Goal: Book appointment/travel/reservation

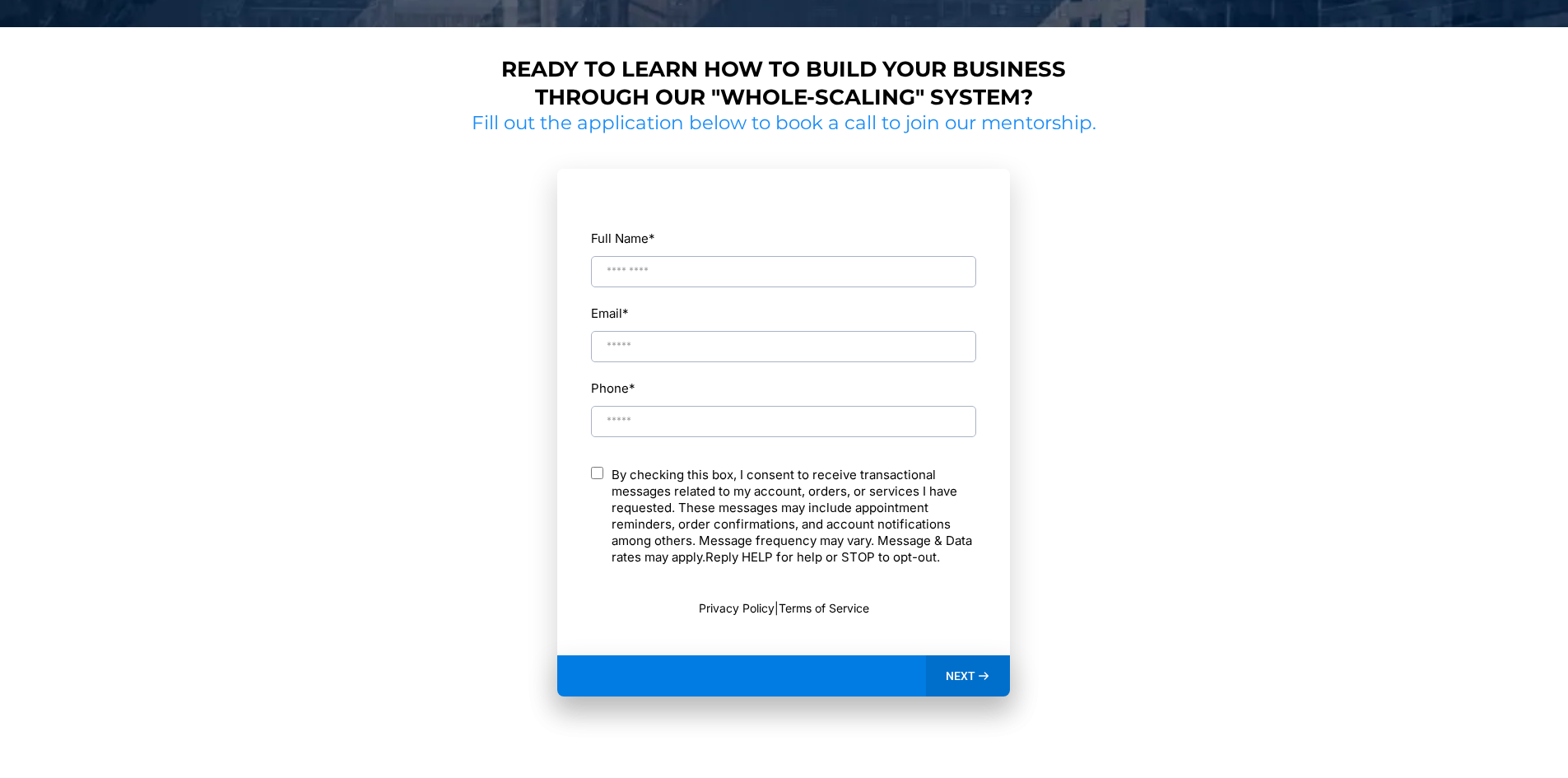
scroll to position [723, 0]
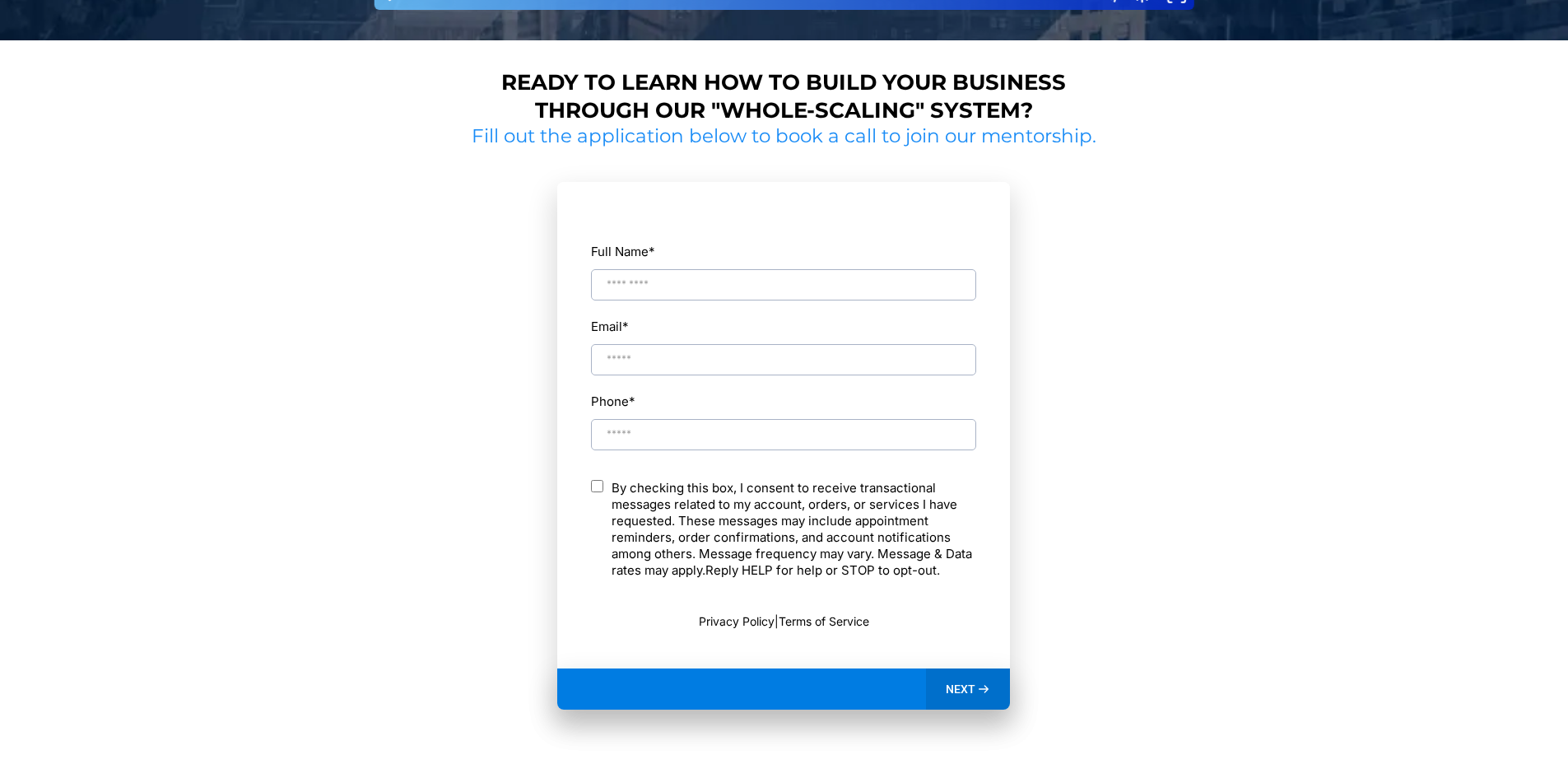
click at [796, 281] on input "Full Name *" at bounding box center [783, 284] width 385 height 31
type input "****"
type input "**********"
click at [700, 501] on p "By checking this box, I consent to receive transactional messages related to my…" at bounding box center [793, 529] width 364 height 99
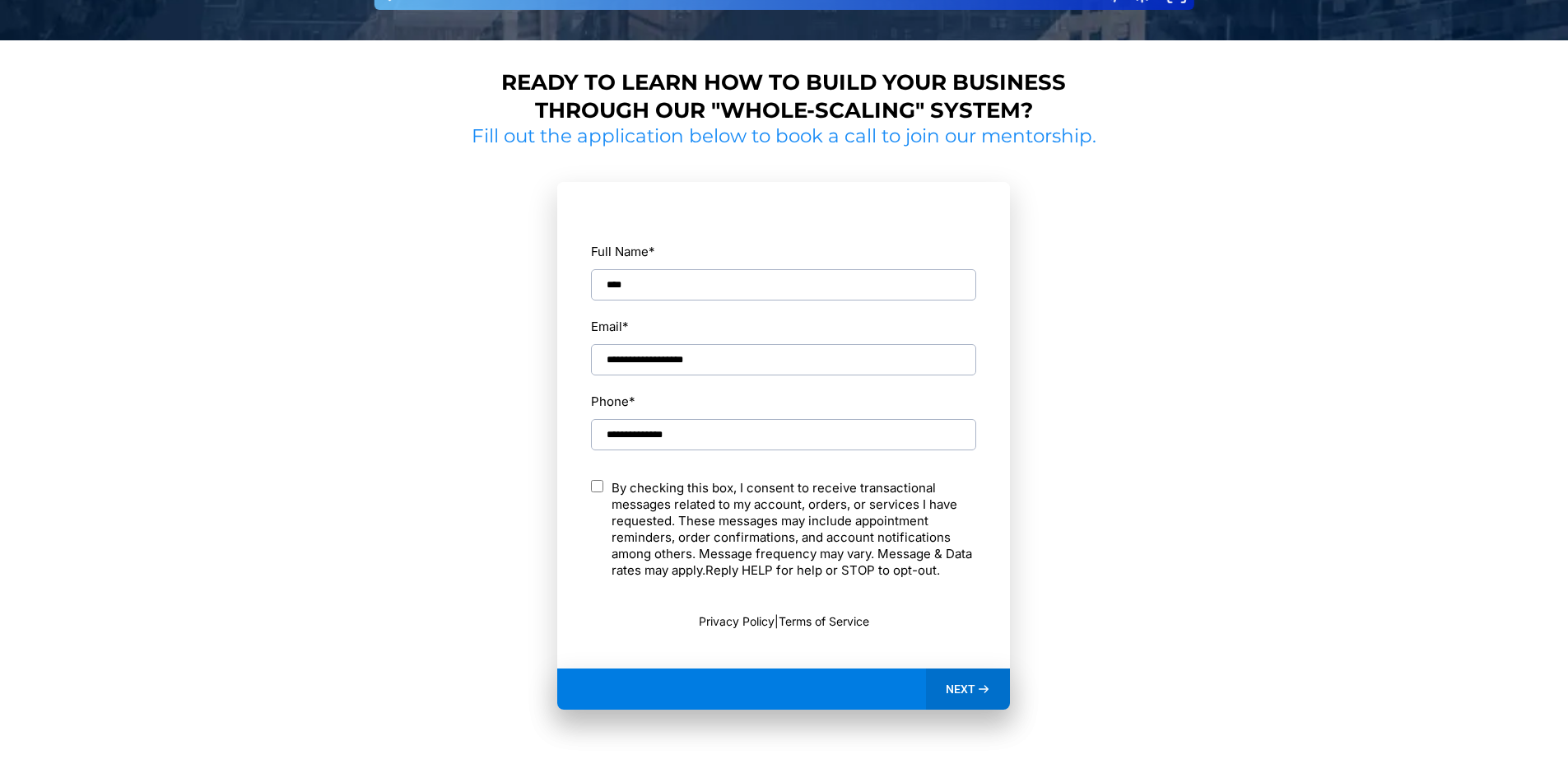
click at [958, 685] on span "NEXT" at bounding box center [960, 689] width 30 height 15
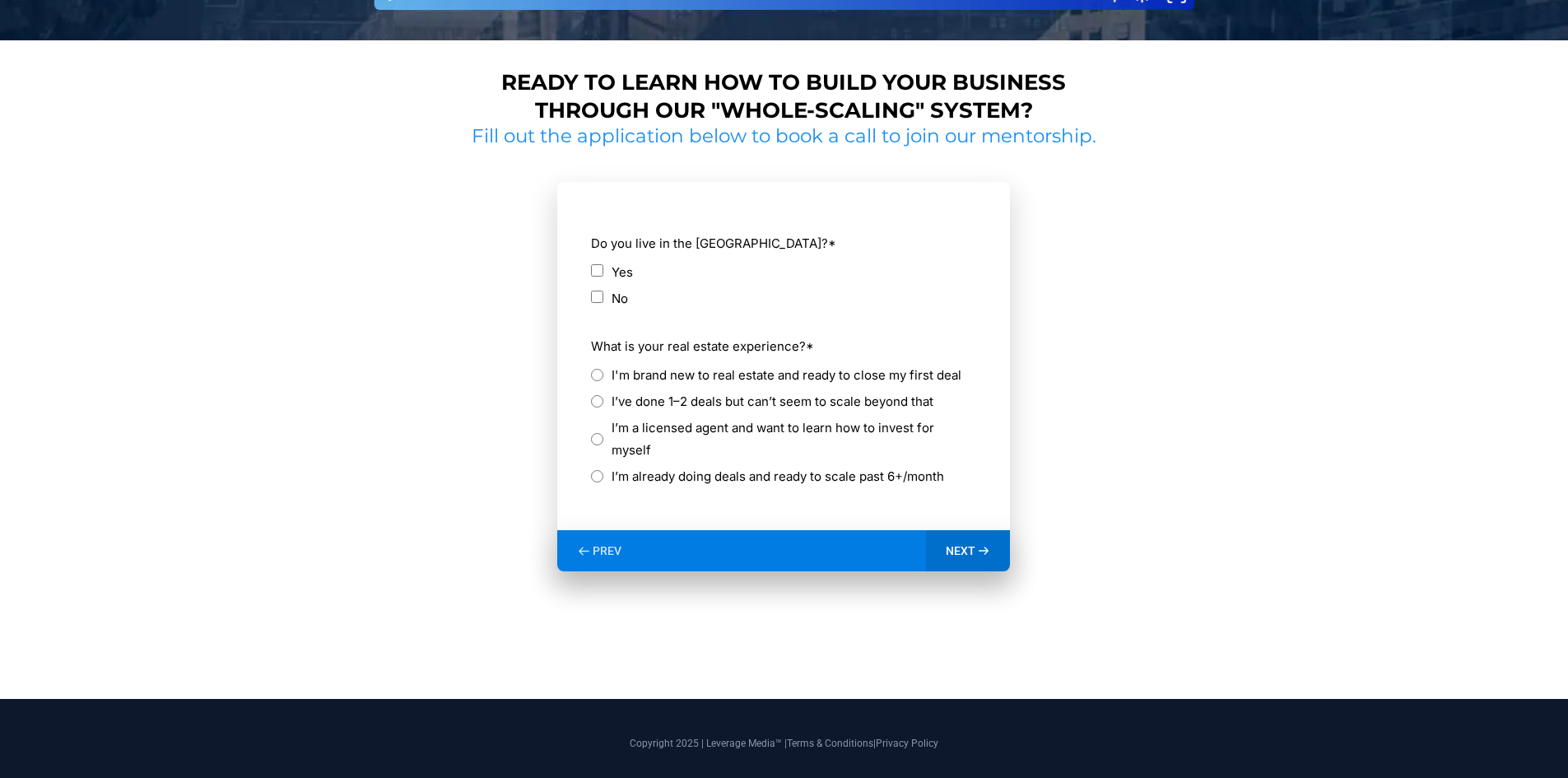
click at [627, 270] on label "Yes" at bounding box center [622, 272] width 22 height 22
click at [739, 465] on label "I’m already doing deals and ready to scale past 6+/month" at bounding box center [778, 476] width 332 height 22
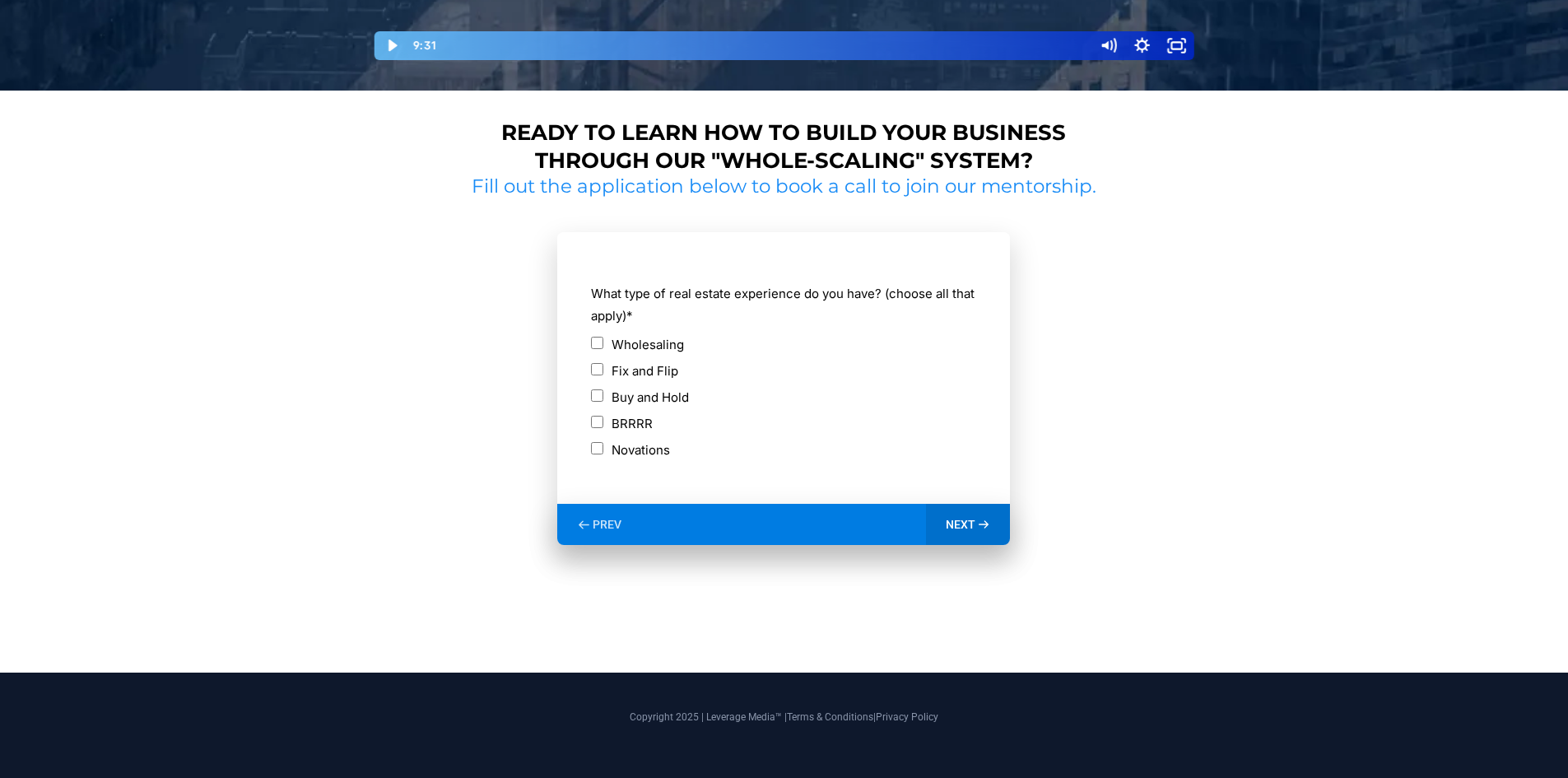
click at [643, 345] on label "Wholesaling" at bounding box center [648, 344] width 73 height 22
click at [652, 372] on label "Fix and Flip" at bounding box center [644, 371] width 66 height 22
click at [661, 400] on label "Buy and Hold" at bounding box center [650, 397] width 77 height 22
click at [645, 415] on label "BRRRR" at bounding box center [631, 424] width 41 height 22
click at [980, 522] on icon at bounding box center [983, 524] width 14 height 14
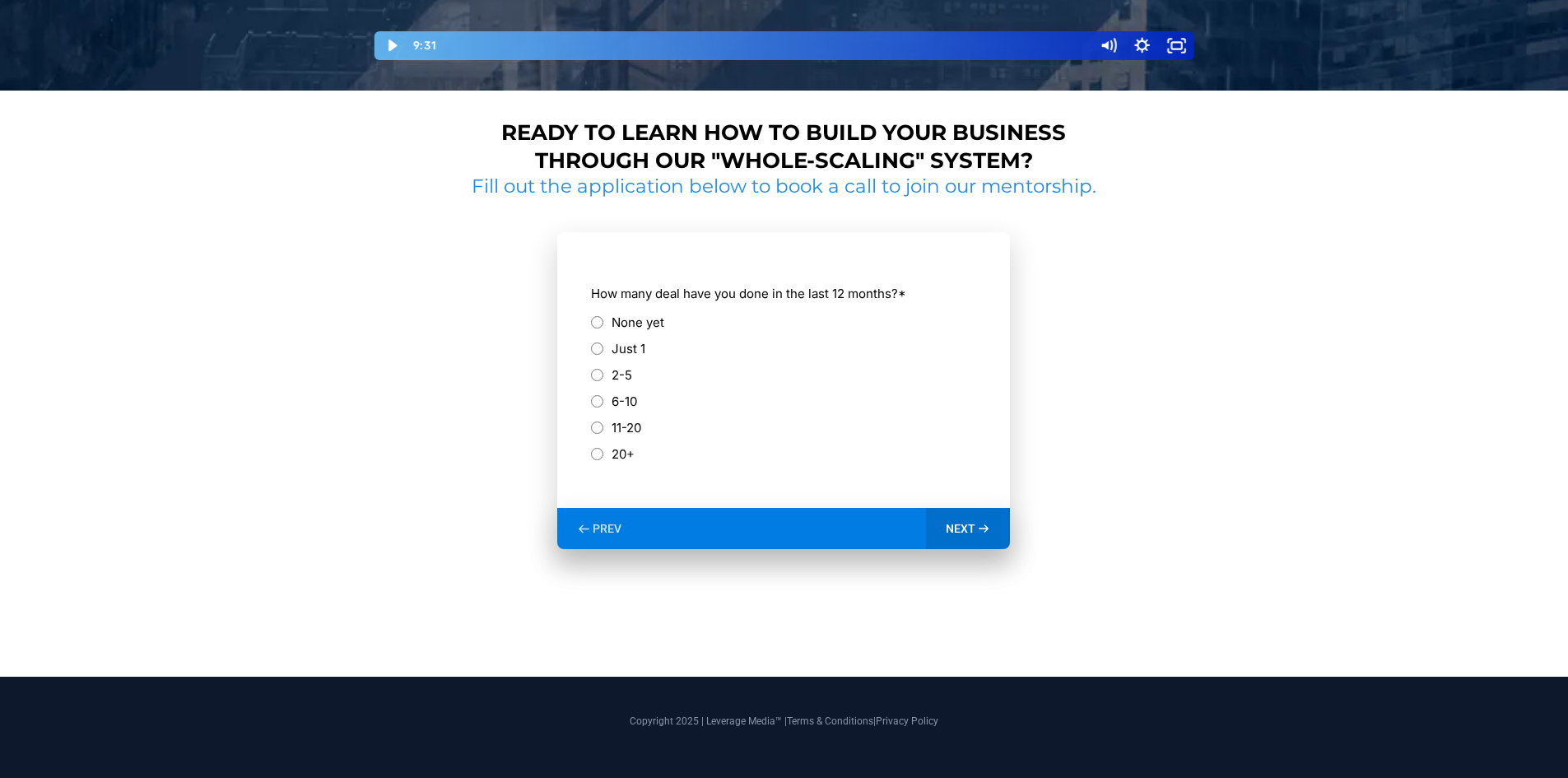
click at [615, 421] on label "11-20" at bounding box center [626, 427] width 30 height 22
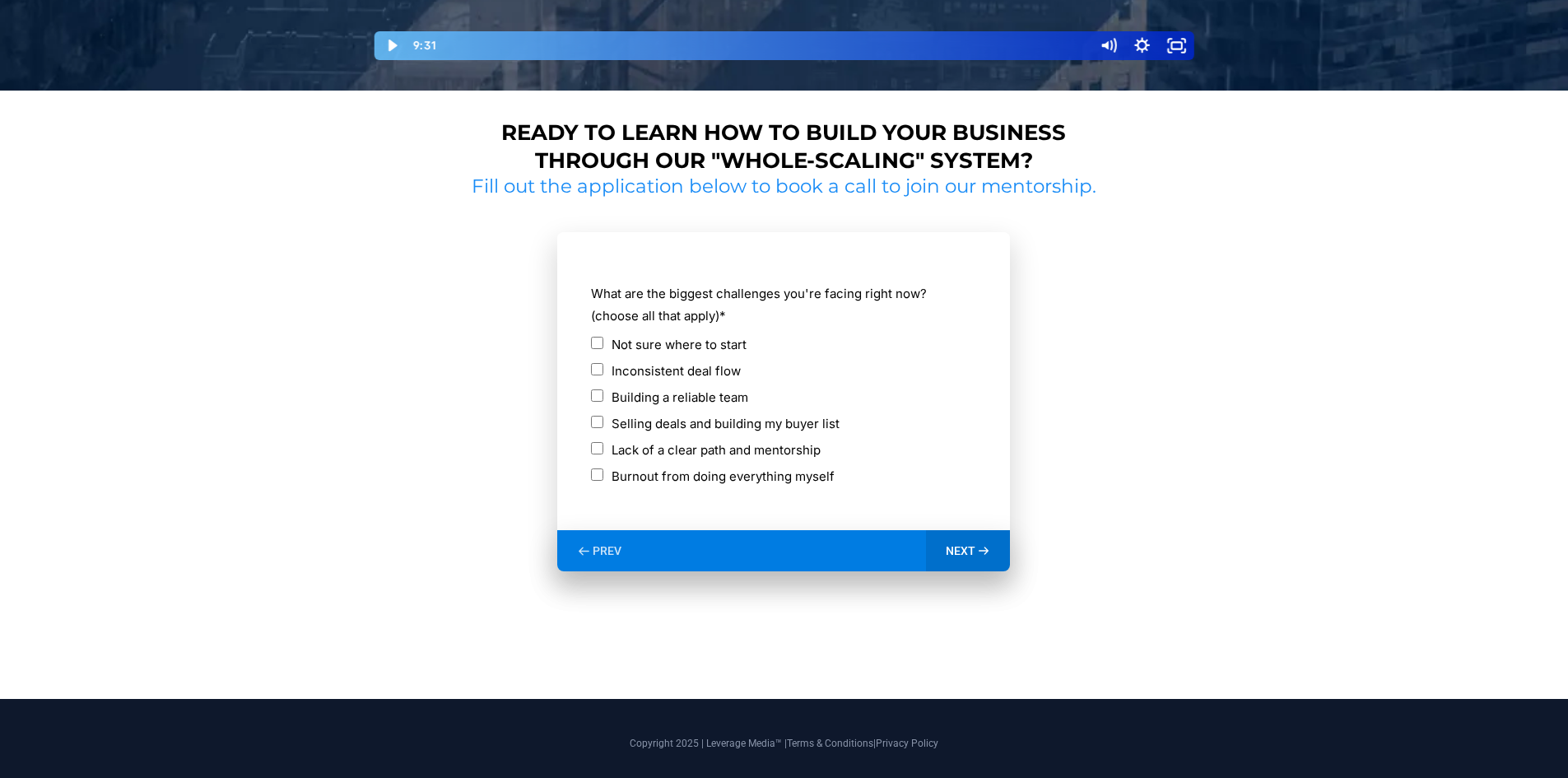
click at [703, 371] on label "Inconsistent deal flow" at bounding box center [676, 371] width 129 height 22
click at [704, 430] on label "Selling deals and building my buyer list" at bounding box center [725, 424] width 228 height 22
click at [967, 552] on span "NEXT" at bounding box center [960, 551] width 30 height 15
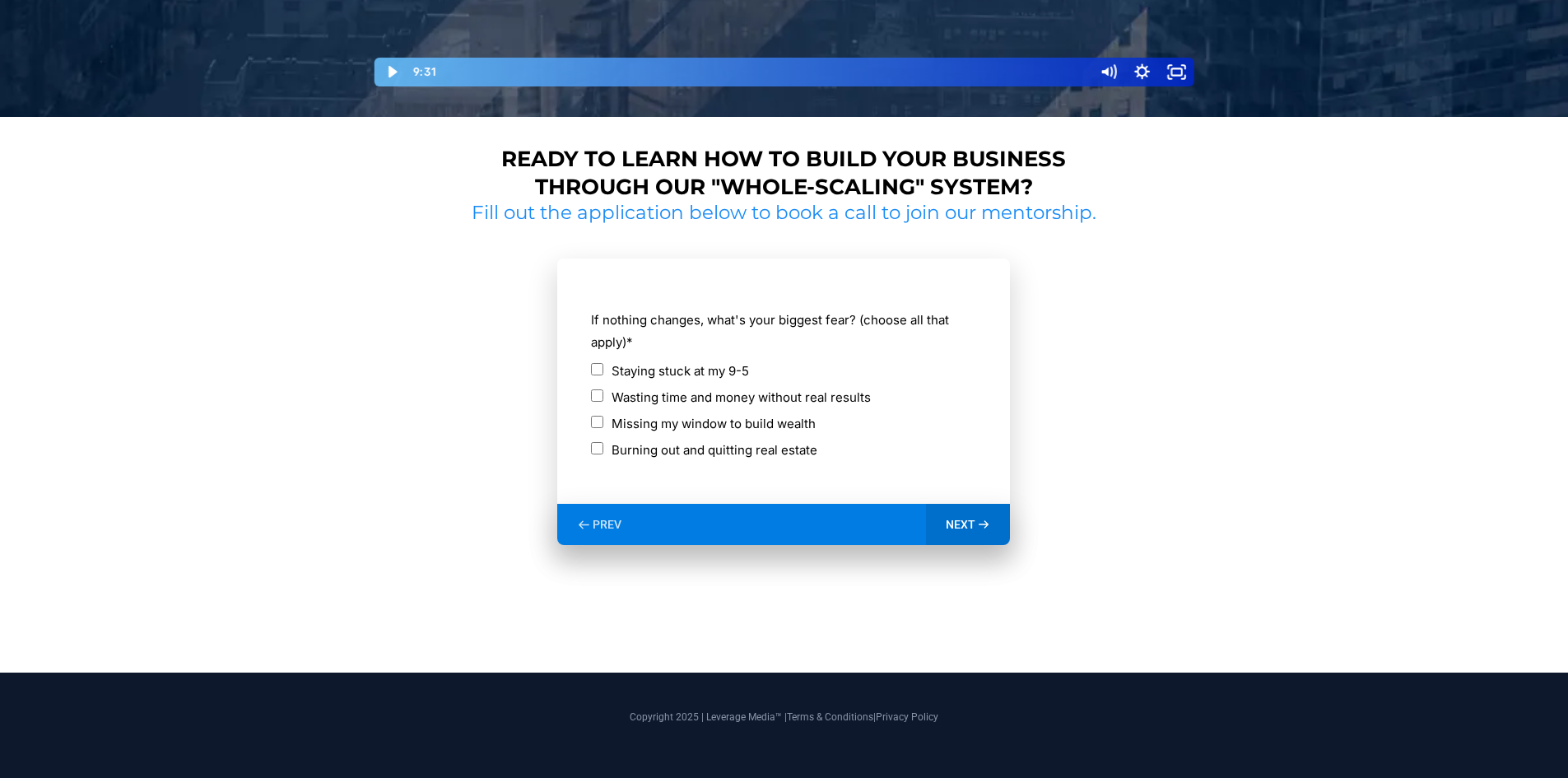
scroll to position [646, 0]
click at [704, 399] on label "Wasting time and money without real results" at bounding box center [740, 397] width 259 height 22
click at [790, 424] on label "Missing my window to build wealth" at bounding box center [713, 424] width 204 height 22
click at [975, 531] on span "NEXT" at bounding box center [960, 524] width 30 height 15
click at [651, 398] on label "[DATE]" at bounding box center [630, 397] width 39 height 22
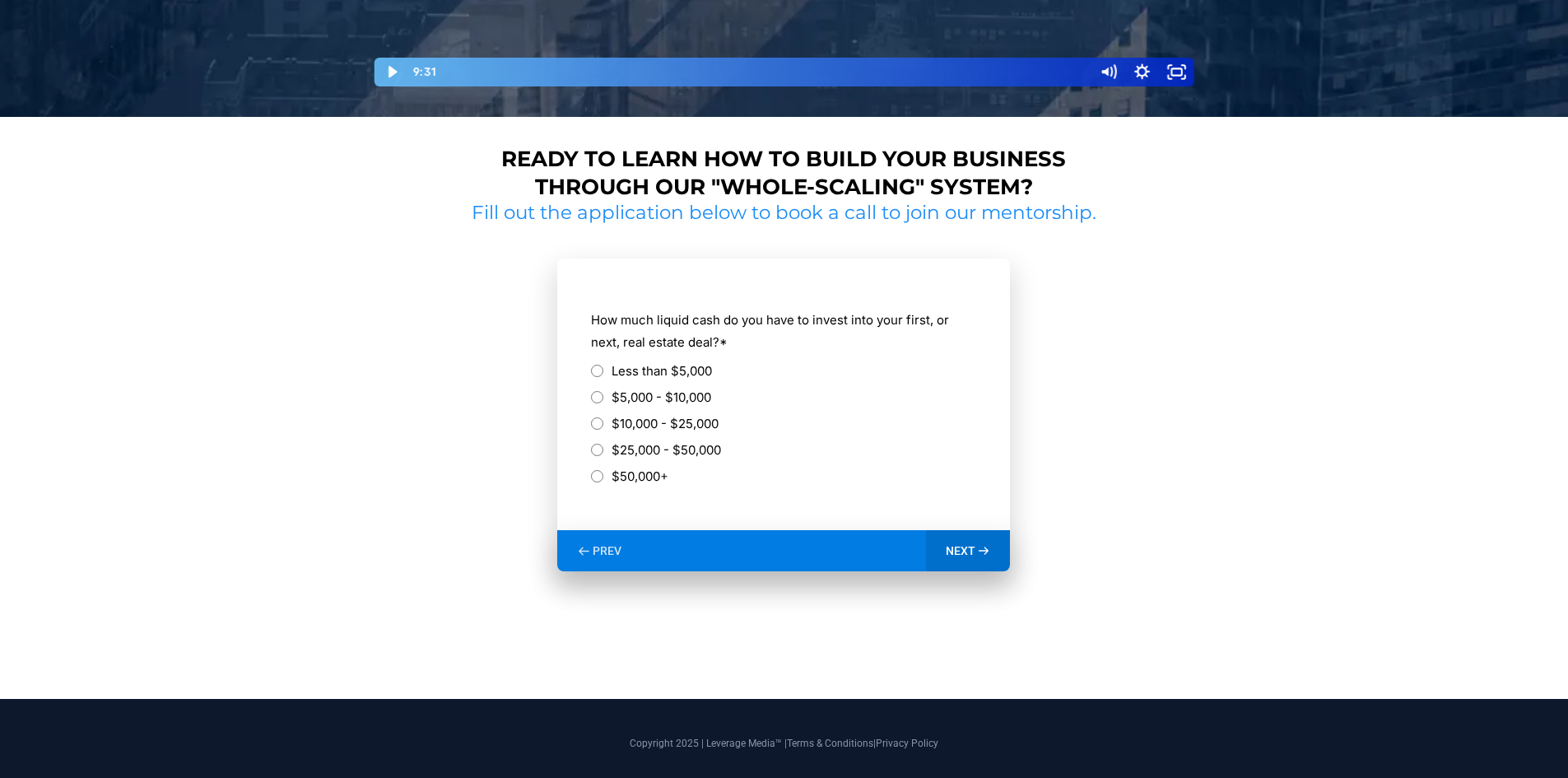
click at [654, 446] on label "$25,000 - $50,000" at bounding box center [666, 450] width 109 height 22
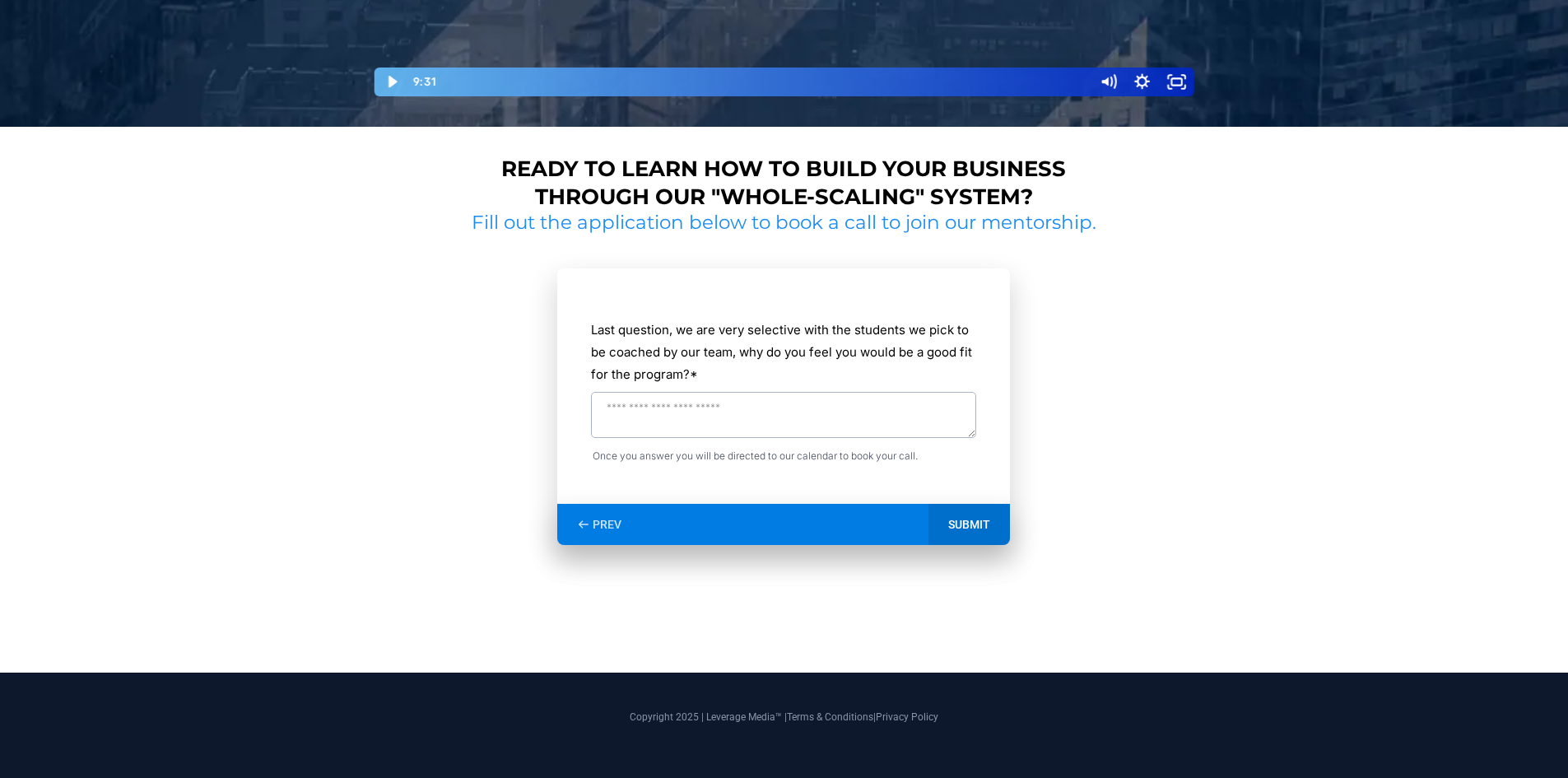
click at [757, 417] on textarea "Last question, we are very selective with the students we pick to be coached by…" at bounding box center [783, 414] width 385 height 46
type textarea "*"
type textarea "**********"
click at [951, 513] on div "SUBMIT" at bounding box center [969, 524] width 82 height 41
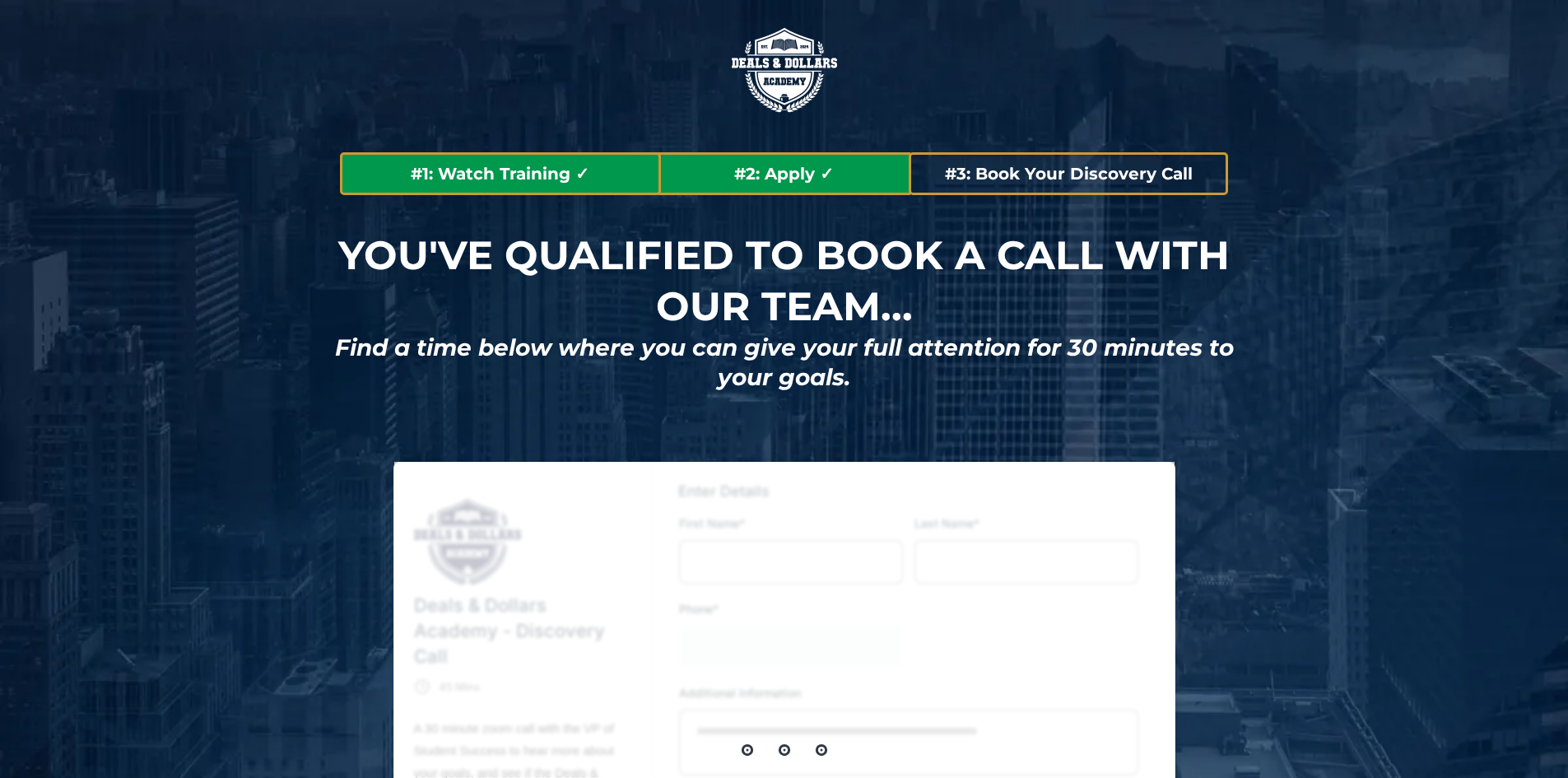
type input "****"
type input "**********"
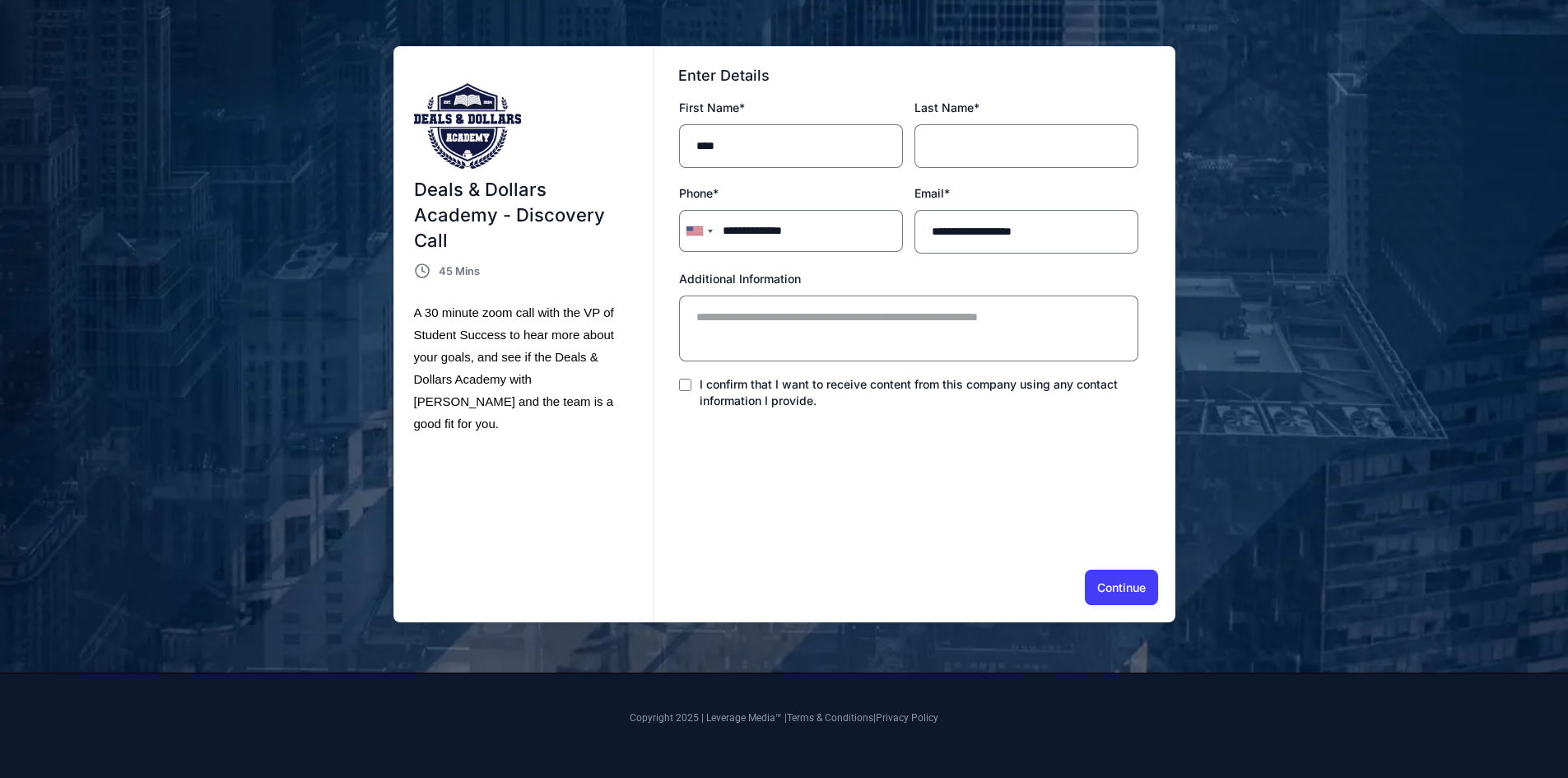
scroll to position [416, 0]
drag, startPoint x: 784, startPoint y: 139, endPoint x: 581, endPoint y: 141, distance: 203.0
click at [581, 141] on div "Deals & Dollars Academy - Discovery Call Organic VSL Calendar 45 Mins A 30 minu…" at bounding box center [784, 334] width 780 height 576
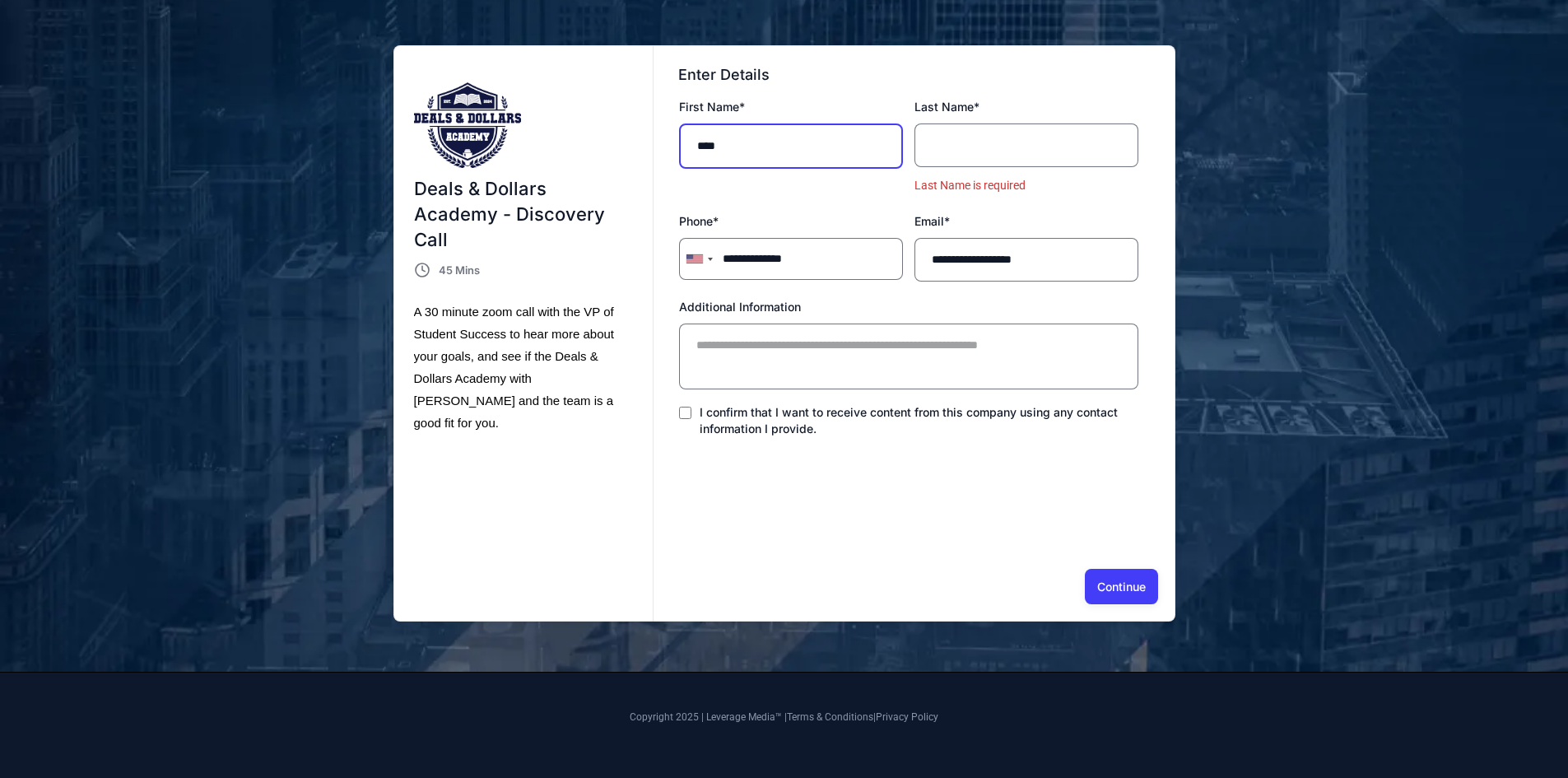
type input "****"
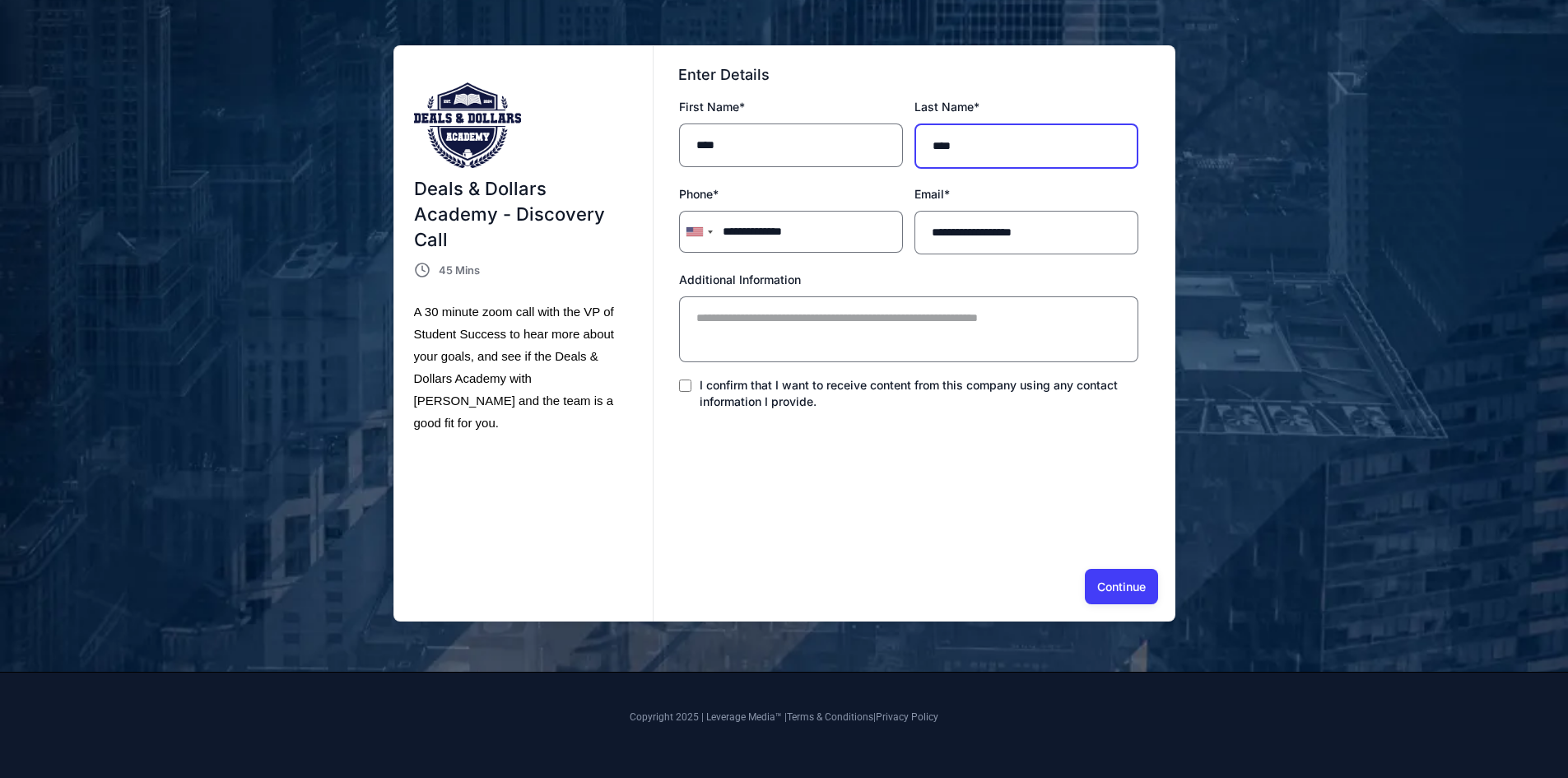
type input "****"
click at [900, 380] on span "I confirm that I want to receive content from this company using any contact in…" at bounding box center [908, 392] width 418 height 31
click at [1130, 590] on button "Continue" at bounding box center [1121, 586] width 74 height 35
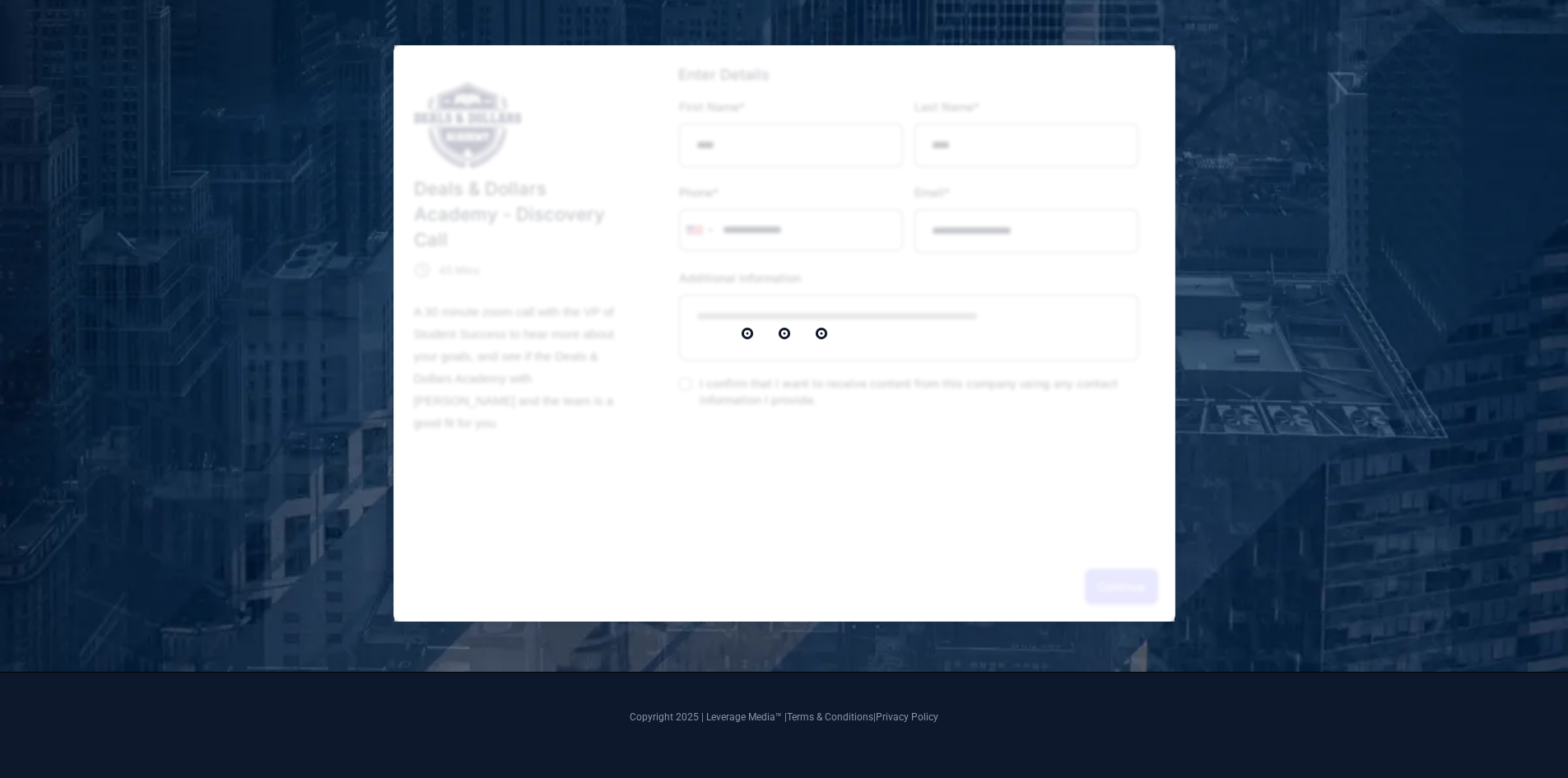
select select "*"
select select "****"
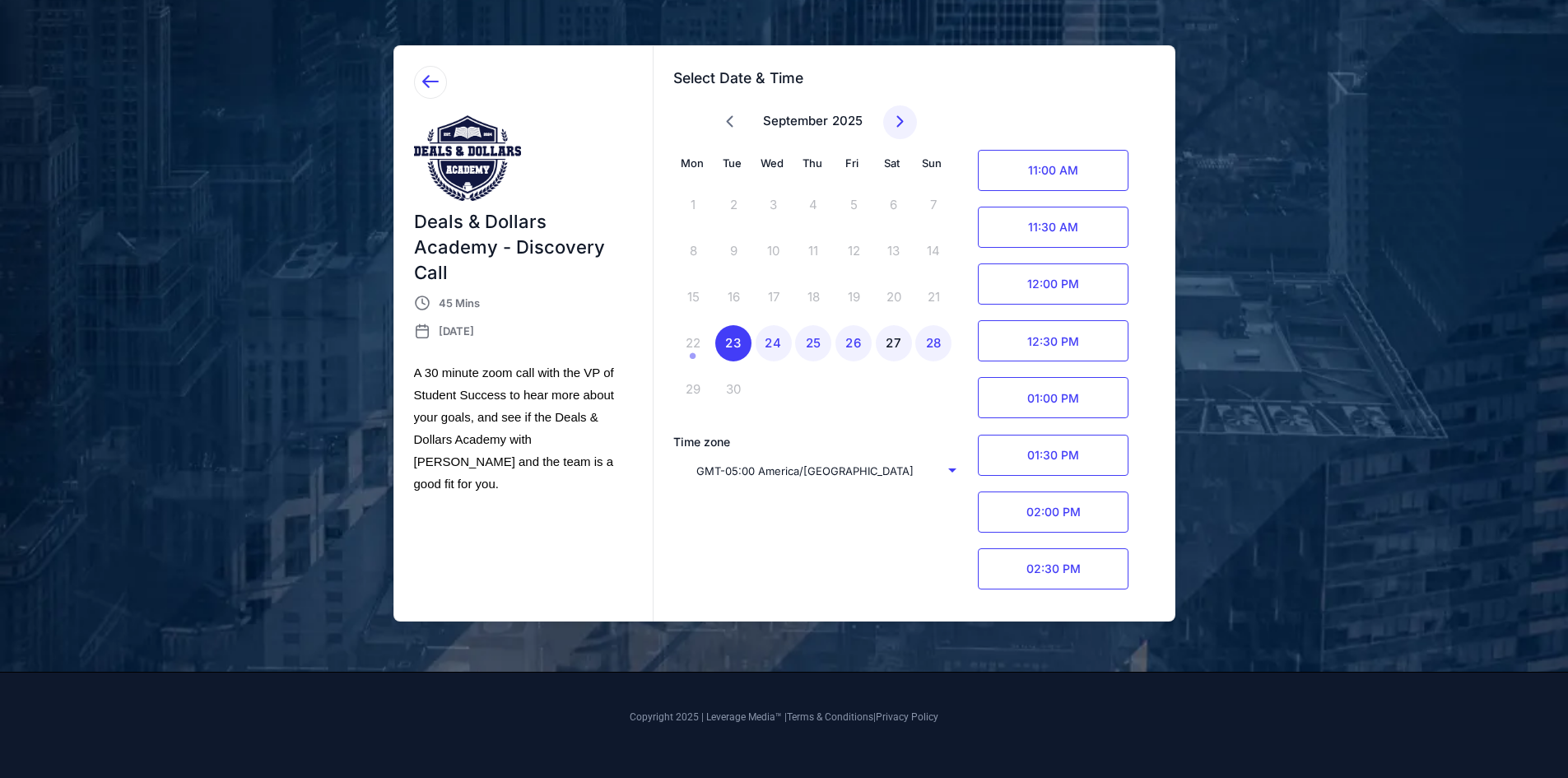
click at [893, 342] on div "27" at bounding box center [894, 344] width 36 height 36
click at [861, 341] on div "26" at bounding box center [853, 344] width 36 height 36
click at [1088, 166] on span "11:00 AM" at bounding box center [1053, 170] width 151 height 41
click at [1107, 165] on div "Confirm" at bounding box center [1095, 170] width 42 height 19
